Goal: Information Seeking & Learning: Learn about a topic

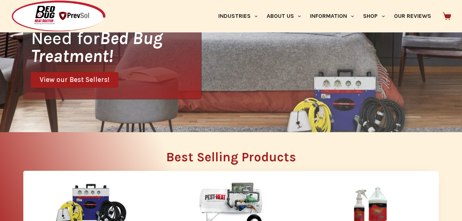
scroll to position [145, 0]
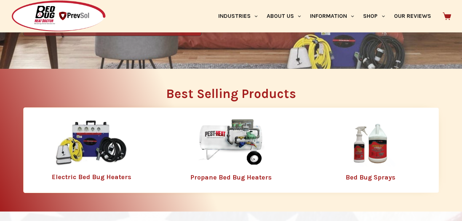
click at [251, 176] on link "Propane Bed Bug Heaters" at bounding box center [230, 177] width 81 height 8
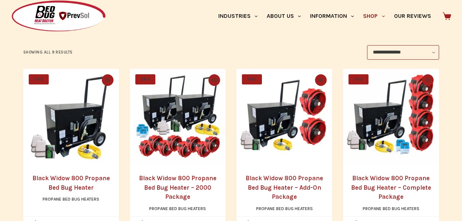
scroll to position [145, 0]
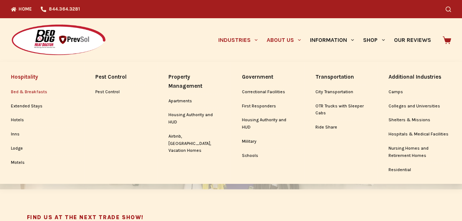
click at [38, 90] on link "Bed & Breakfasts" at bounding box center [42, 92] width 62 height 14
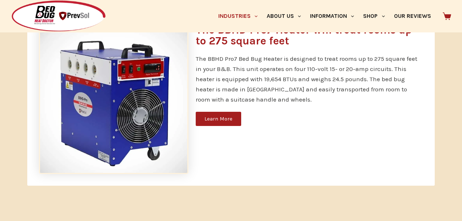
scroll to position [436, 0]
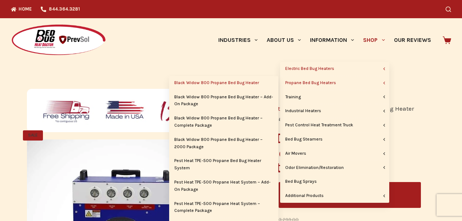
click at [252, 82] on link "Black Widow 800 Propane Bed Bug Heater" at bounding box center [223, 83] width 109 height 14
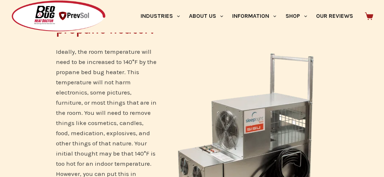
scroll to position [737, 0]
